Goal: Communication & Community: Answer question/provide support

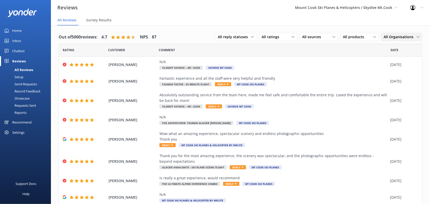
click at [394, 37] on span "All Organisations" at bounding box center [400, 37] width 33 height 6
click at [394, 66] on div "Mt Cook Ski Planes" at bounding box center [398, 67] width 28 height 5
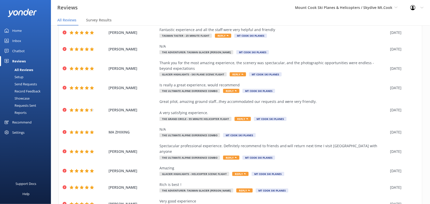
scroll to position [33, 0]
drag, startPoint x: 75, startPoint y: 127, endPoint x: 420, endPoint y: 22, distance: 360.4
click at [420, 22] on nav "All Reviews Survey Results" at bounding box center [240, 20] width 379 height 10
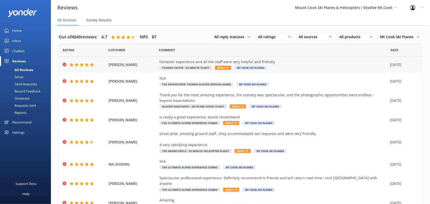
click at [222, 68] on span "Reply" at bounding box center [223, 68] width 16 height 4
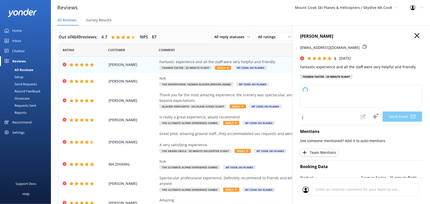
type textarea "Thank you so much, [PERSON_NAME]! We're thrilled to hear you had a fantastic ex…"
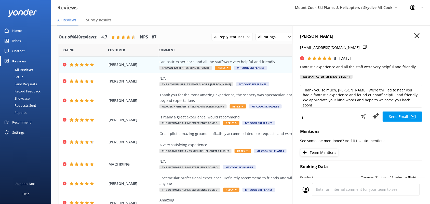
click at [416, 35] on h4 "[PERSON_NAME]" at bounding box center [361, 36] width 122 height 7
click at [415, 35] on icon "button" at bounding box center [417, 35] width 5 height 5
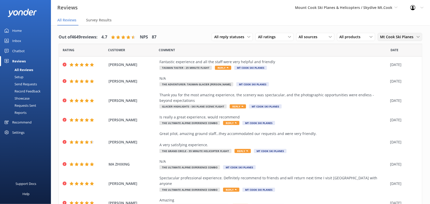
click at [399, 37] on span "Mt Cook Ski Planes" at bounding box center [398, 37] width 36 height 6
click at [383, 50] on div "All Organisations" at bounding box center [393, 47] width 25 height 5
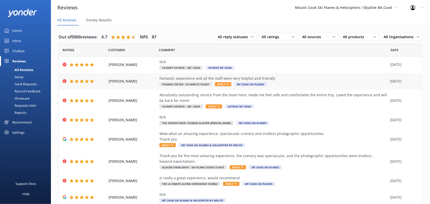
click at [222, 86] on span "Reply" at bounding box center [223, 84] width 16 height 4
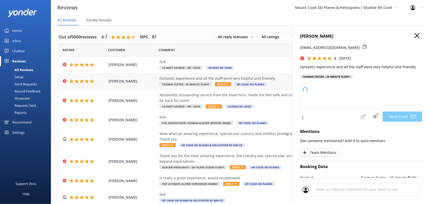
type textarea "Thank you so much, [PERSON_NAME]! We're delighted to hear you had a fantastic e…"
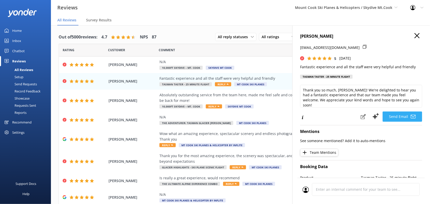
click at [394, 115] on button "Send Email" at bounding box center [402, 117] width 39 height 10
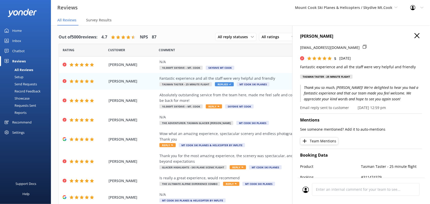
click at [415, 34] on icon "button" at bounding box center [417, 35] width 5 height 5
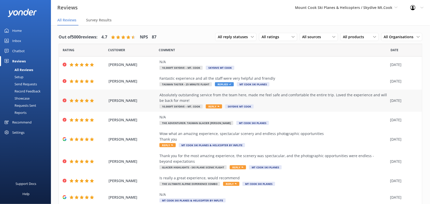
click at [215, 108] on span "Reply" at bounding box center [214, 106] width 16 height 4
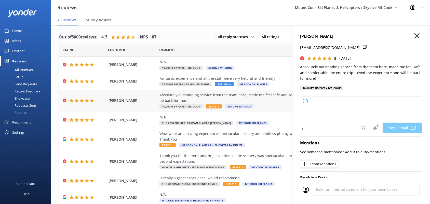
type textarea "Thank you so much for your kind words, [PERSON_NAME]! We're thrilled to hear yo…"
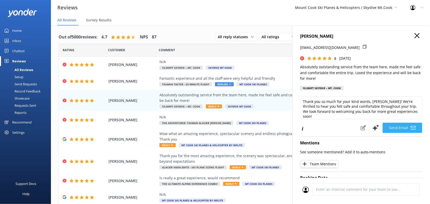
click at [399, 130] on button "Send Email" at bounding box center [402, 128] width 39 height 10
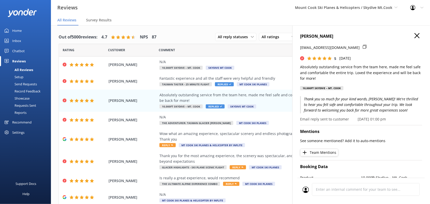
click at [415, 34] on icon "button" at bounding box center [417, 35] width 5 height 5
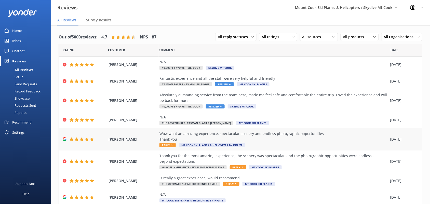
click at [165, 144] on span "Reply" at bounding box center [167, 145] width 16 height 4
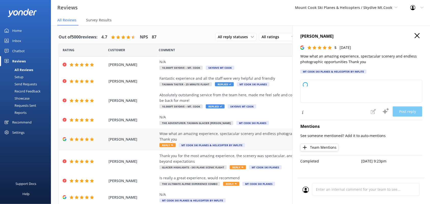
type textarea "Thank you so much for your wonderful feedback! We're delighted to hear you had …"
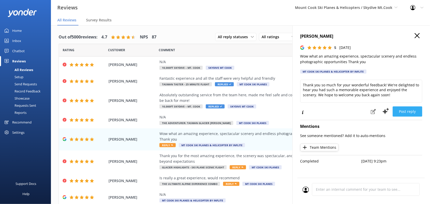
click at [408, 113] on button "Post reply" at bounding box center [408, 111] width 30 height 10
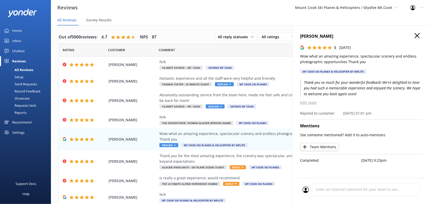
click at [416, 35] on icon "button" at bounding box center [417, 35] width 5 height 5
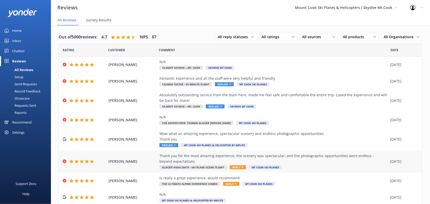
click at [328, 161] on div "Thank you for the most amazing experience, the scenery was spectacular, and the…" at bounding box center [273, 158] width 228 height 11
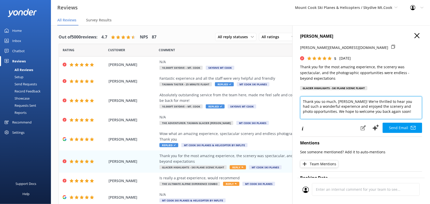
click at [330, 112] on textarea "Thank you so much, [PERSON_NAME]! We're thrilled to hear you had such a wonderf…" at bounding box center [361, 107] width 122 height 23
click at [329, 112] on textarea "Thank you so much, [PERSON_NAME]! We're thrilled to hear you had such a wonderf…" at bounding box center [361, 107] width 122 height 23
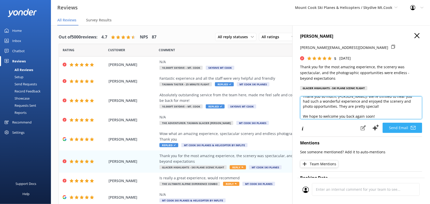
type textarea "Thank you so much, [PERSON_NAME]! We're thrilled to hear you had such a wonderf…"
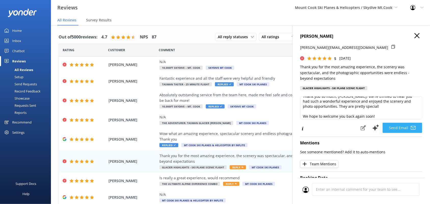
click at [393, 127] on button "Send Email" at bounding box center [402, 128] width 39 height 10
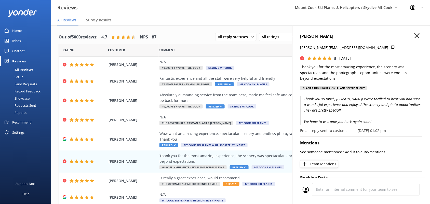
click at [412, 32] on div "[PERSON_NAME] [PERSON_NAME][EMAIL_ADDRESS][DOMAIN_NAME] 5 [DATE] Thank you for …" at bounding box center [361, 127] width 138 height 204
click at [415, 37] on icon "button" at bounding box center [417, 35] width 5 height 5
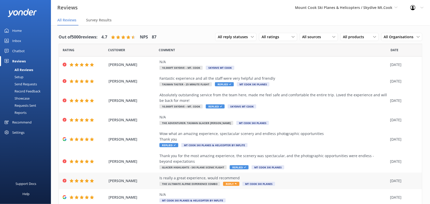
click at [232, 184] on span "Reply" at bounding box center [231, 184] width 16 height 4
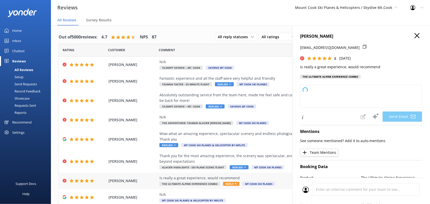
type textarea "Thank you so much, [PERSON_NAME]! We’re thrilled to hear you had a great experi…"
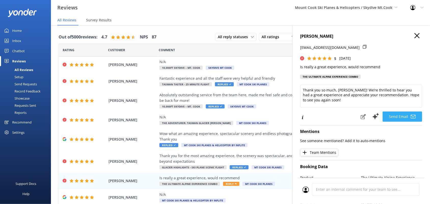
click at [392, 117] on button "Send Email" at bounding box center [402, 117] width 39 height 10
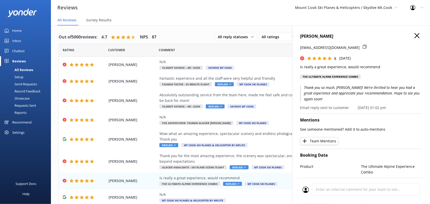
click at [415, 37] on use "button" at bounding box center [417, 35] width 5 height 5
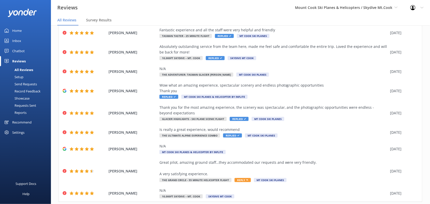
scroll to position [63, 0]
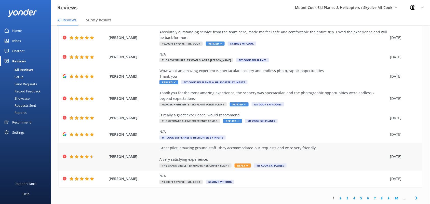
click at [305, 145] on div "[PERSON_NAME] Great pilot, amazing ground staff…they accommodated our requests …" at bounding box center [240, 157] width 363 height 28
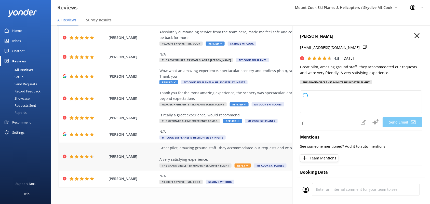
type textarea "Thank you so much for your kind words, [PERSON_NAME]! We're delighted to hear t…"
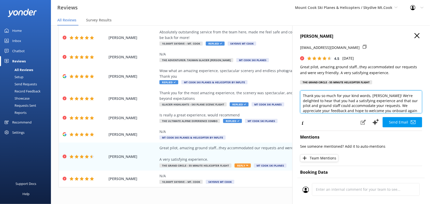
scroll to position [8, 0]
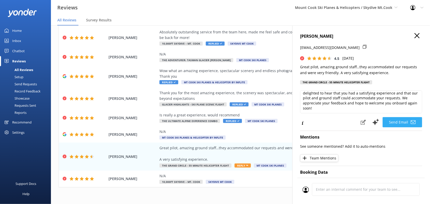
click at [396, 122] on button "Send Email" at bounding box center [402, 122] width 39 height 10
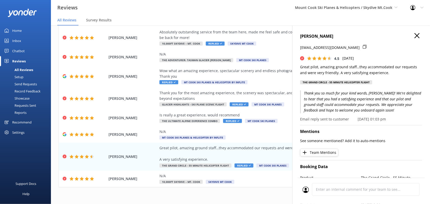
click at [415, 36] on icon "button" at bounding box center [417, 35] width 5 height 5
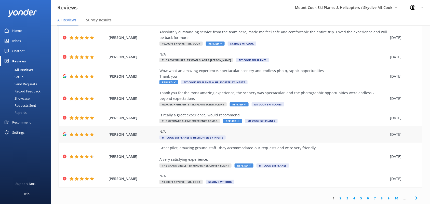
click at [196, 132] on div "N/A" at bounding box center [273, 132] width 228 height 6
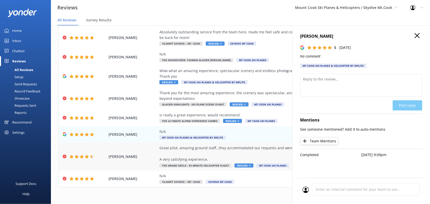
click at [231, 152] on div "Great pilot, amazing ground staff…they accommodated our requests and were very …" at bounding box center [273, 153] width 228 height 17
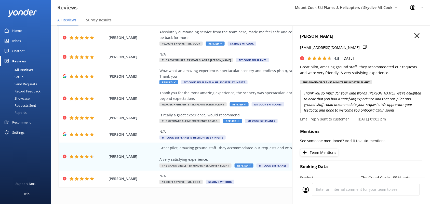
click at [415, 34] on icon "button" at bounding box center [417, 35] width 5 height 5
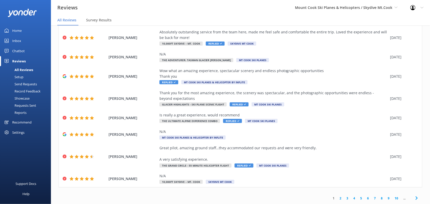
click at [337, 198] on link "2" at bounding box center [340, 198] width 7 height 5
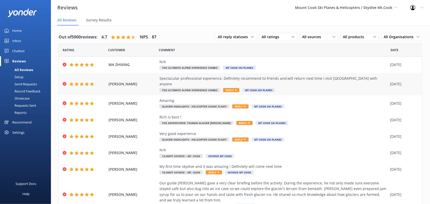
click at [227, 88] on span "Reply" at bounding box center [231, 90] width 16 height 4
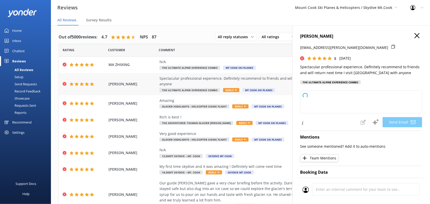
type textarea "Thank you so much, [PERSON_NAME]! We're thrilled to hear you had a spectacular …"
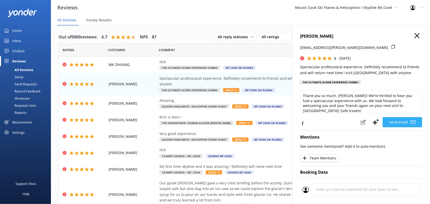
click at [392, 122] on button "Send Email" at bounding box center [402, 122] width 39 height 10
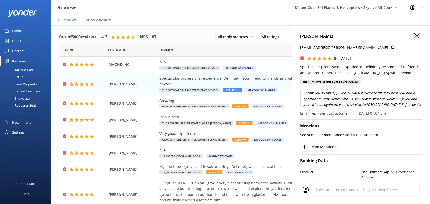
click at [415, 35] on icon "button" at bounding box center [417, 35] width 5 height 5
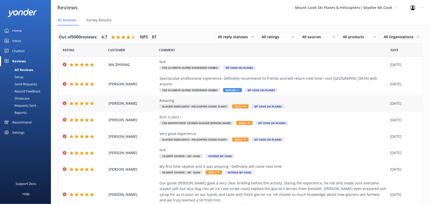
click at [237, 104] on span "Reply" at bounding box center [240, 106] width 16 height 4
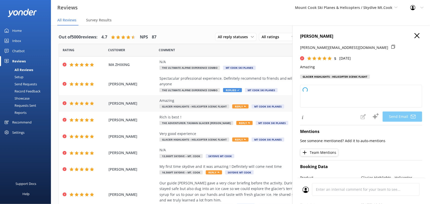
type textarea "Thank you so much, [PERSON_NAME]! We're thrilled to hear you had an amazing exp…"
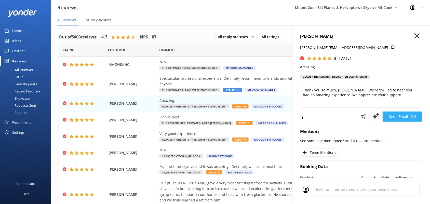
click at [394, 116] on button "Send Email" at bounding box center [402, 117] width 39 height 10
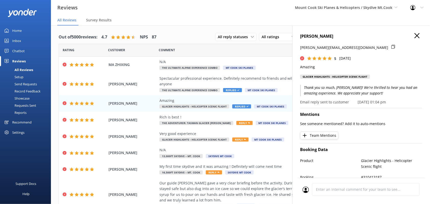
click at [415, 36] on icon "button" at bounding box center [417, 35] width 5 height 5
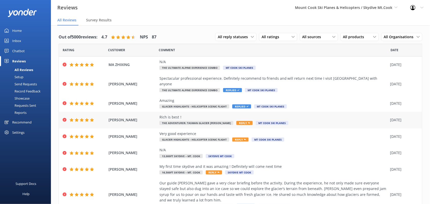
click at [236, 121] on span "Reply" at bounding box center [244, 123] width 16 height 4
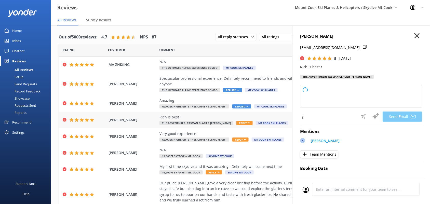
type textarea "Thank you so much, LINGLING! We're thrilled to hear you had a great experience …"
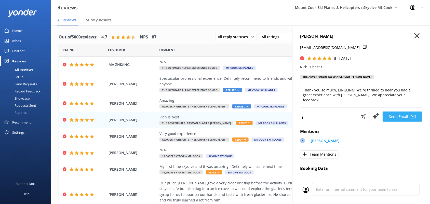
click at [392, 114] on button "Send Email" at bounding box center [402, 117] width 39 height 10
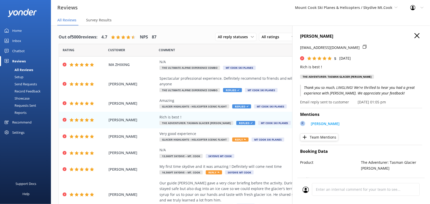
click at [415, 34] on icon "button" at bounding box center [417, 35] width 5 height 5
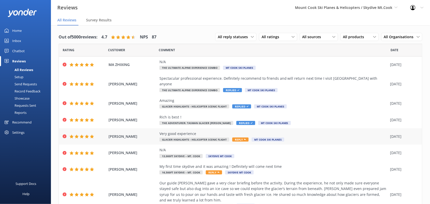
click at [208, 131] on div "Very good experience Glacier Highlights - Helicopter Scenic flight Reply Mt Coo…" at bounding box center [273, 136] width 228 height 11
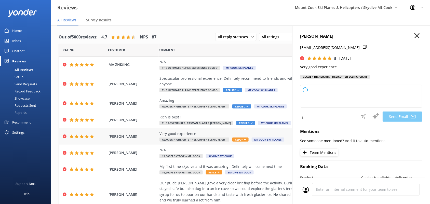
type textarea "Thank you so much for your kind words and great rating, [PERSON_NAME]! We're gl…"
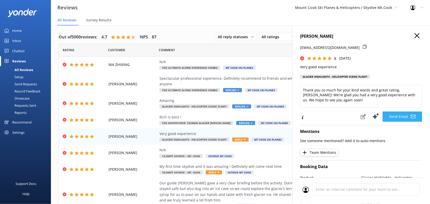
click at [396, 117] on button "Send Email" at bounding box center [402, 117] width 39 height 10
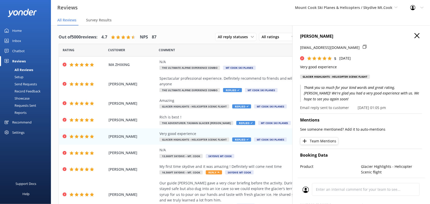
click at [415, 34] on icon "button" at bounding box center [417, 35] width 5 height 5
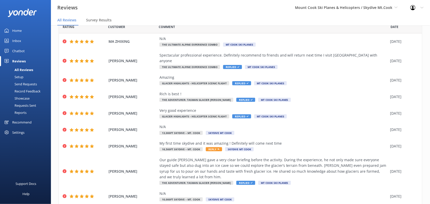
scroll to position [51, 0]
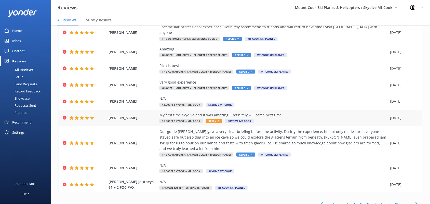
click at [221, 114] on div "My first time skydive and it was amazing ! Definitely will come next time 16,50…" at bounding box center [273, 117] width 228 height 11
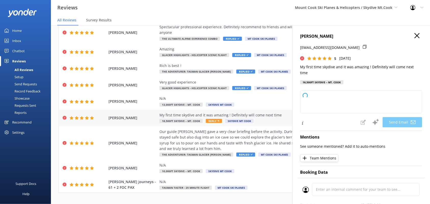
type textarea "Thank you so much, Poh! We're thrilled to hear you had an amazing first skydive…"
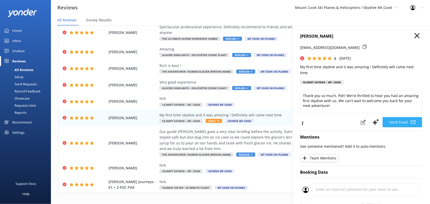
click at [395, 125] on button "Send Email" at bounding box center [402, 122] width 39 height 10
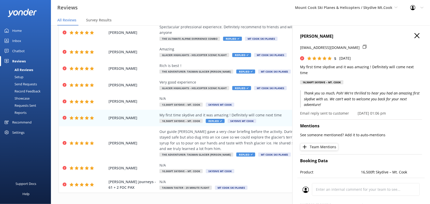
click at [415, 35] on icon "button" at bounding box center [417, 35] width 5 height 5
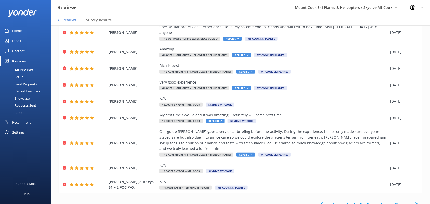
scroll to position [10, 0]
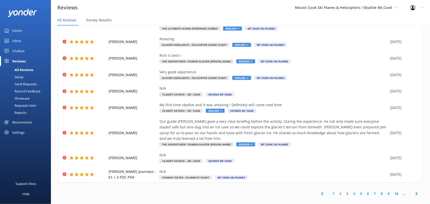
click at [344, 191] on link "3" at bounding box center [347, 193] width 7 height 5
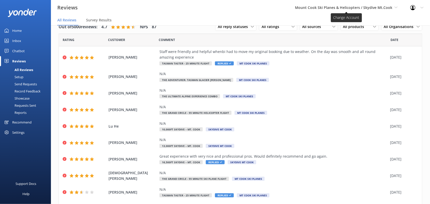
click at [367, 8] on span "Mount Cook Ski Planes & Helicopters / Skydive Mt.Cook" at bounding box center [343, 7] width 97 height 5
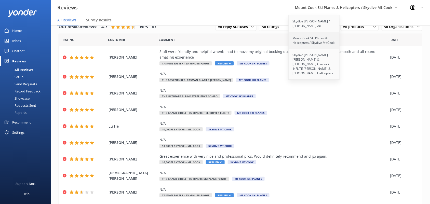
click at [320, 42] on link "Mount Cook Ski Planes & Helicopters / Skydive Mt.Cook" at bounding box center [314, 40] width 51 height 17
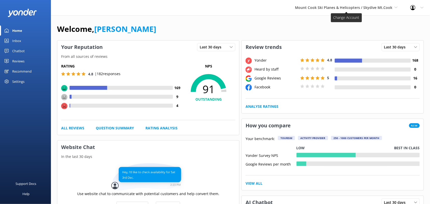
click at [355, 9] on span "Mount Cook Ski Planes & Helicopters / Skydive Mt.Cook" at bounding box center [343, 7] width 97 height 5
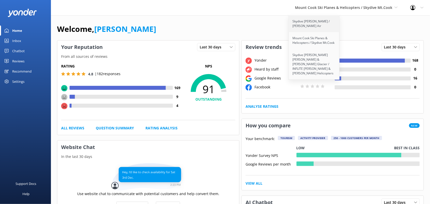
click at [323, 24] on link "Skydive [PERSON_NAME] / [PERSON_NAME] Air" at bounding box center [314, 23] width 51 height 17
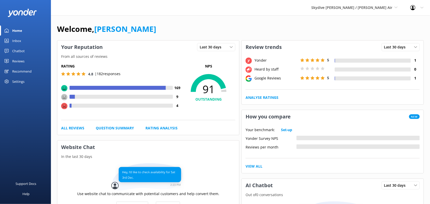
click at [25, 61] on link "Reviews" at bounding box center [25, 61] width 51 height 10
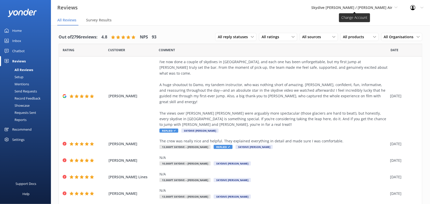
click at [361, 9] on span "Skydive [PERSON_NAME] / [PERSON_NAME] Air" at bounding box center [352, 7] width 81 height 5
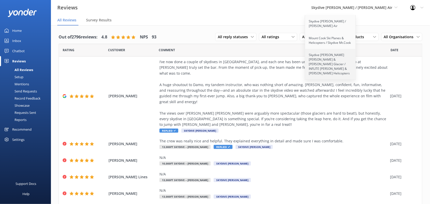
click at [328, 58] on link "Skydive [PERSON_NAME] [PERSON_NAME] & [PERSON_NAME] Glacier / INFLITE [PERSON_N…" at bounding box center [330, 64] width 51 height 31
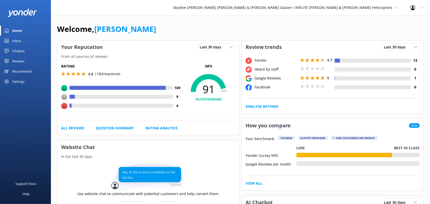
click at [20, 62] on div "Reviews" at bounding box center [18, 61] width 12 height 10
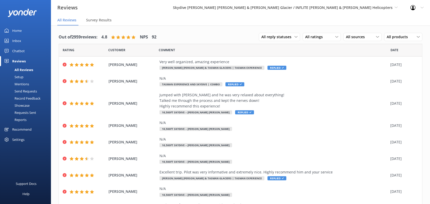
scroll to position [10, 0]
